Goal: Task Accomplishment & Management: Use online tool/utility

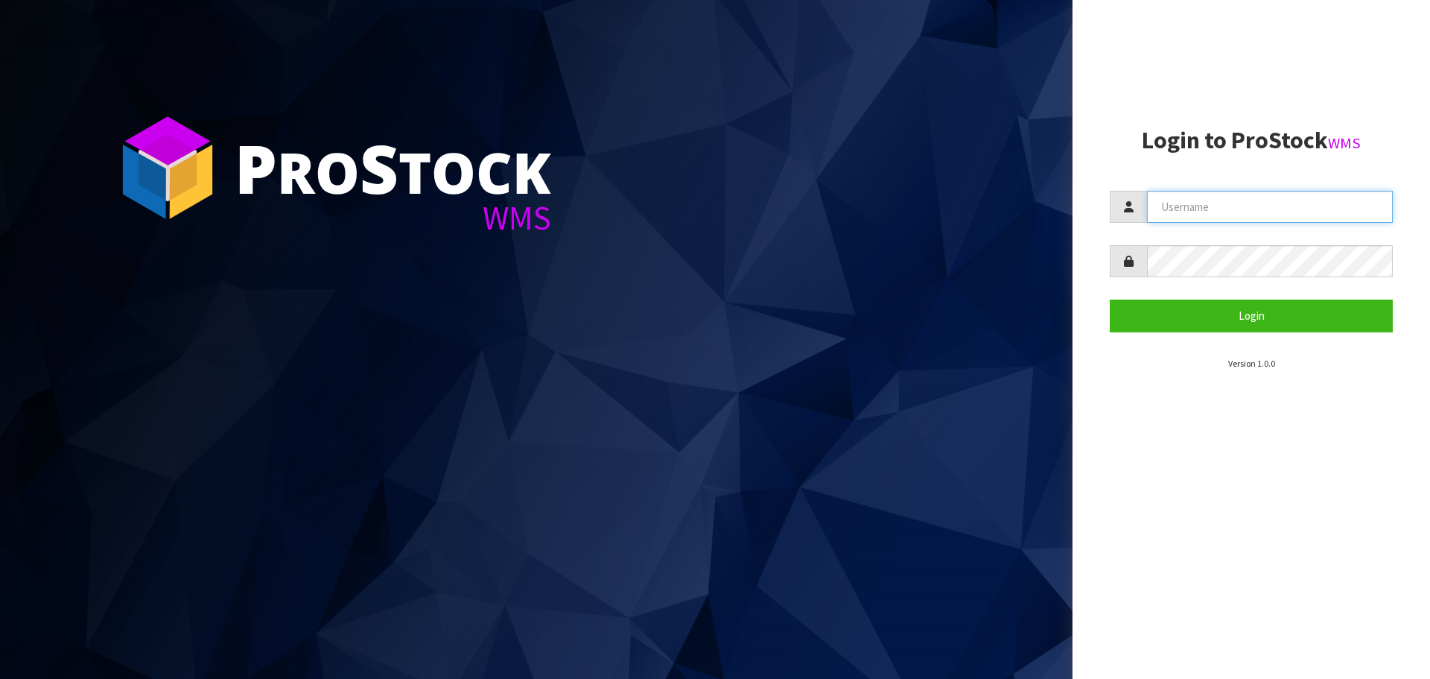
click at [1196, 198] on input "text" at bounding box center [1270, 207] width 246 height 32
type input "PACIFICBIOLOGICS"
click at [1110, 299] on button "Login" at bounding box center [1251, 315] width 283 height 32
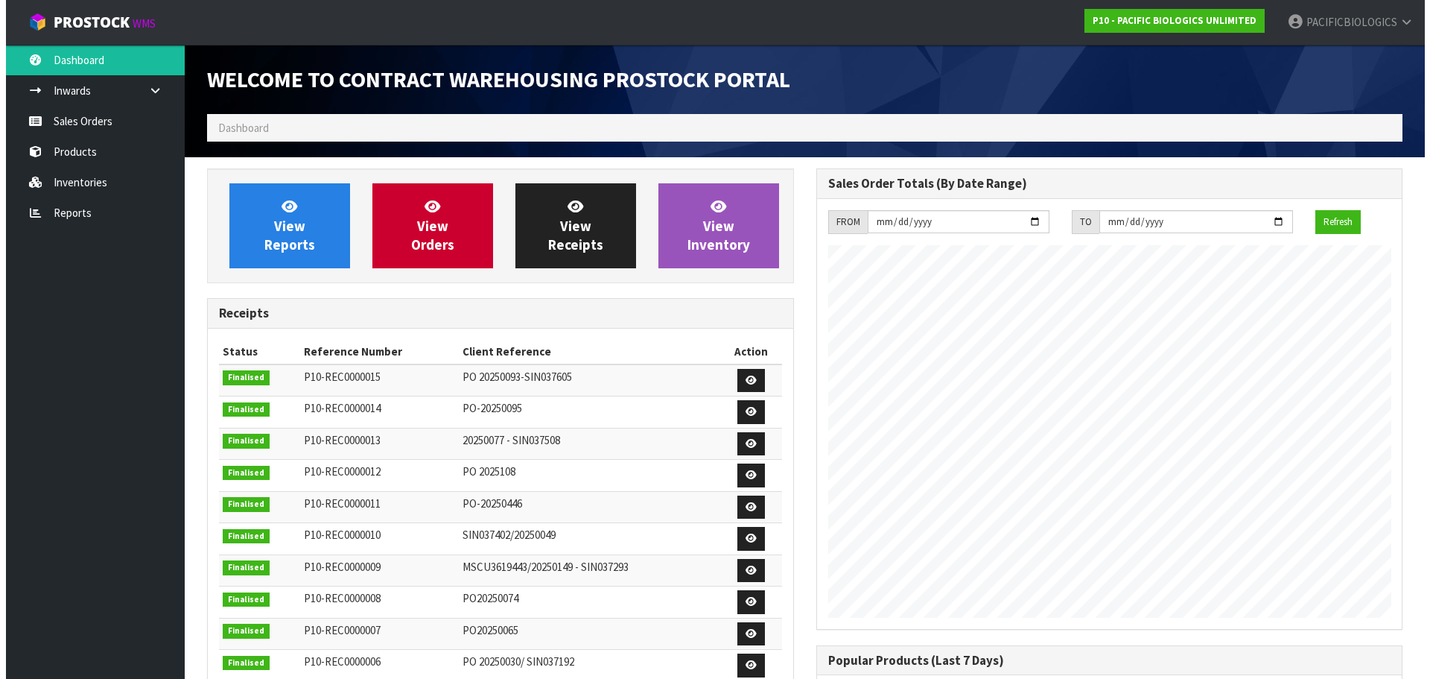
scroll to position [730, 609]
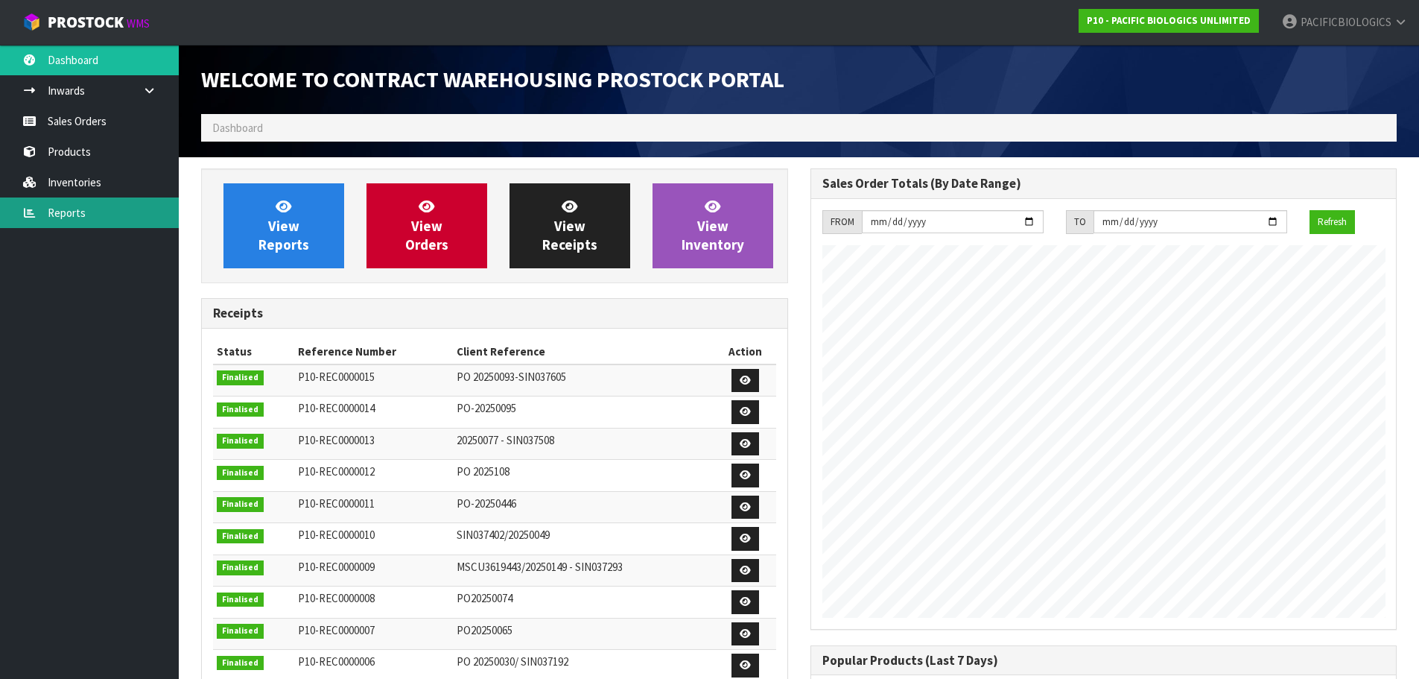
click at [65, 211] on link "Reports" at bounding box center [89, 212] width 179 height 31
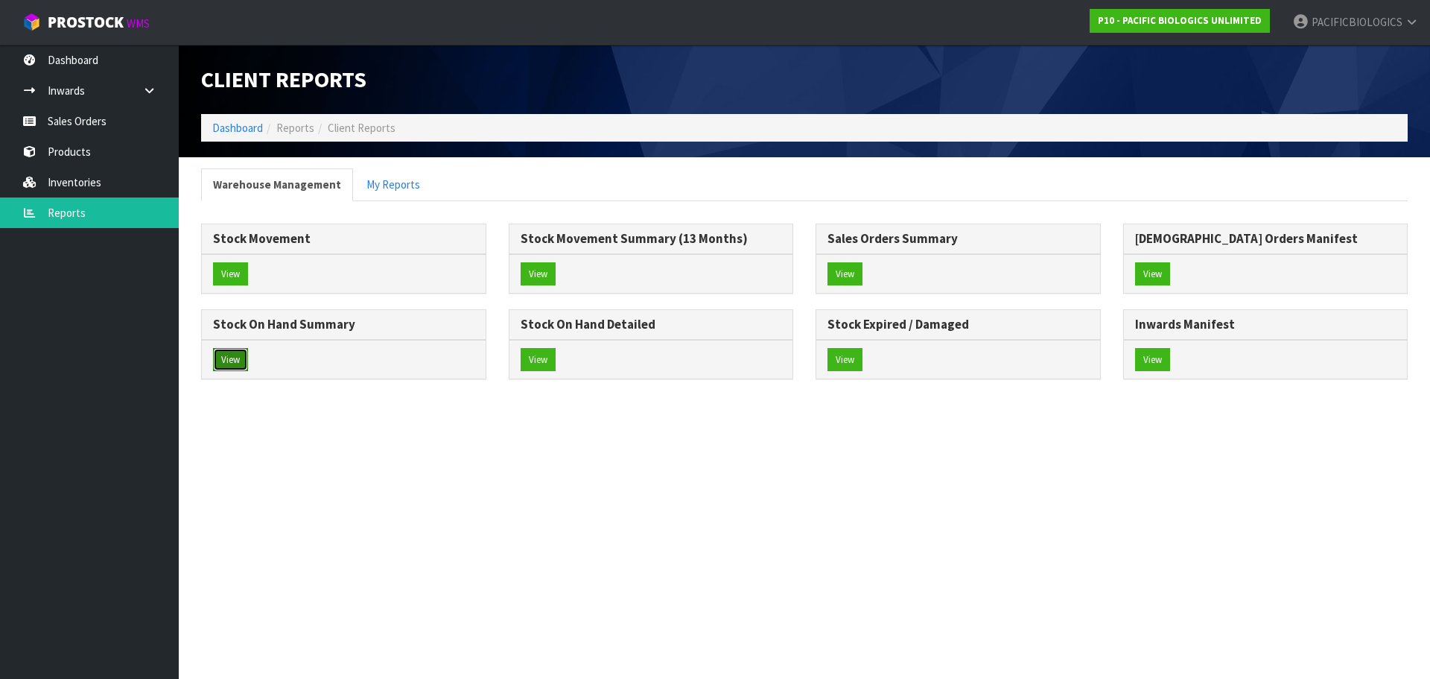
click at [232, 358] on button "View" at bounding box center [230, 360] width 35 height 24
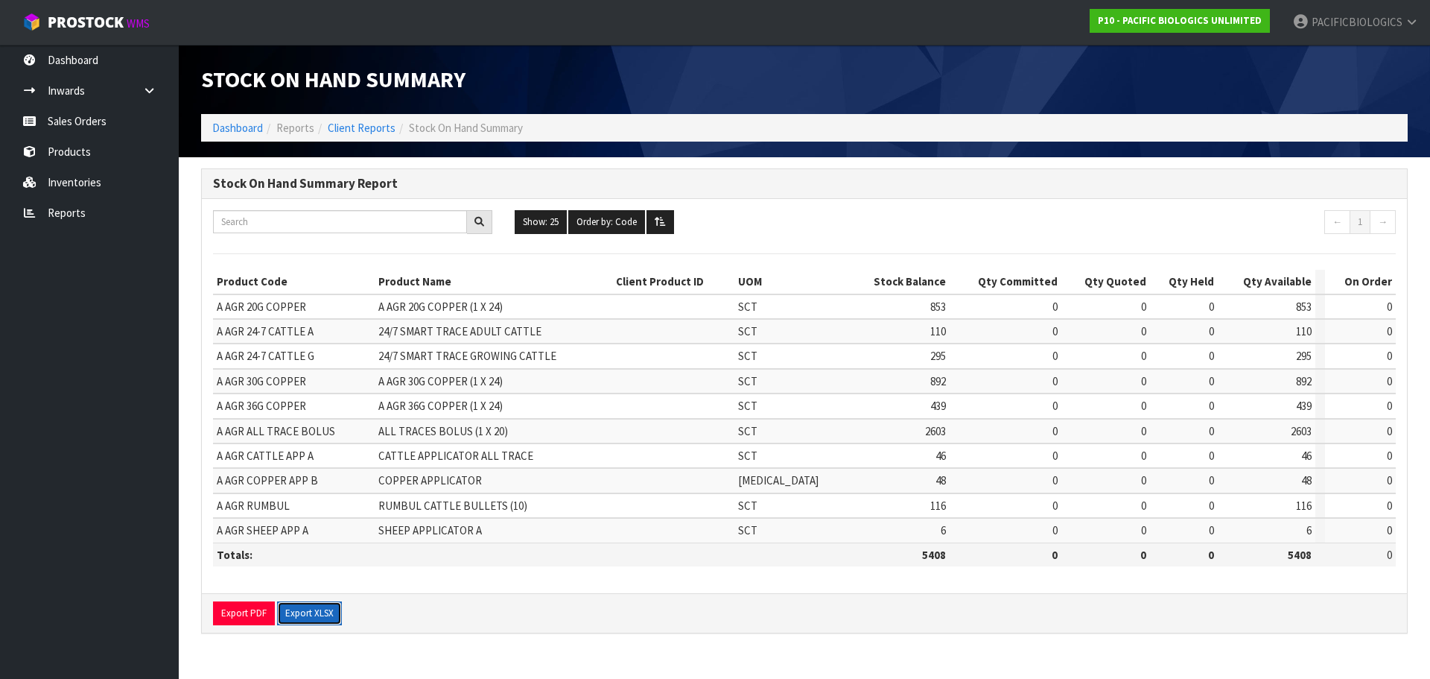
click at [310, 606] on button "Export XLSX" at bounding box center [309, 613] width 65 height 24
